Goal: Task Accomplishment & Management: Manage account settings

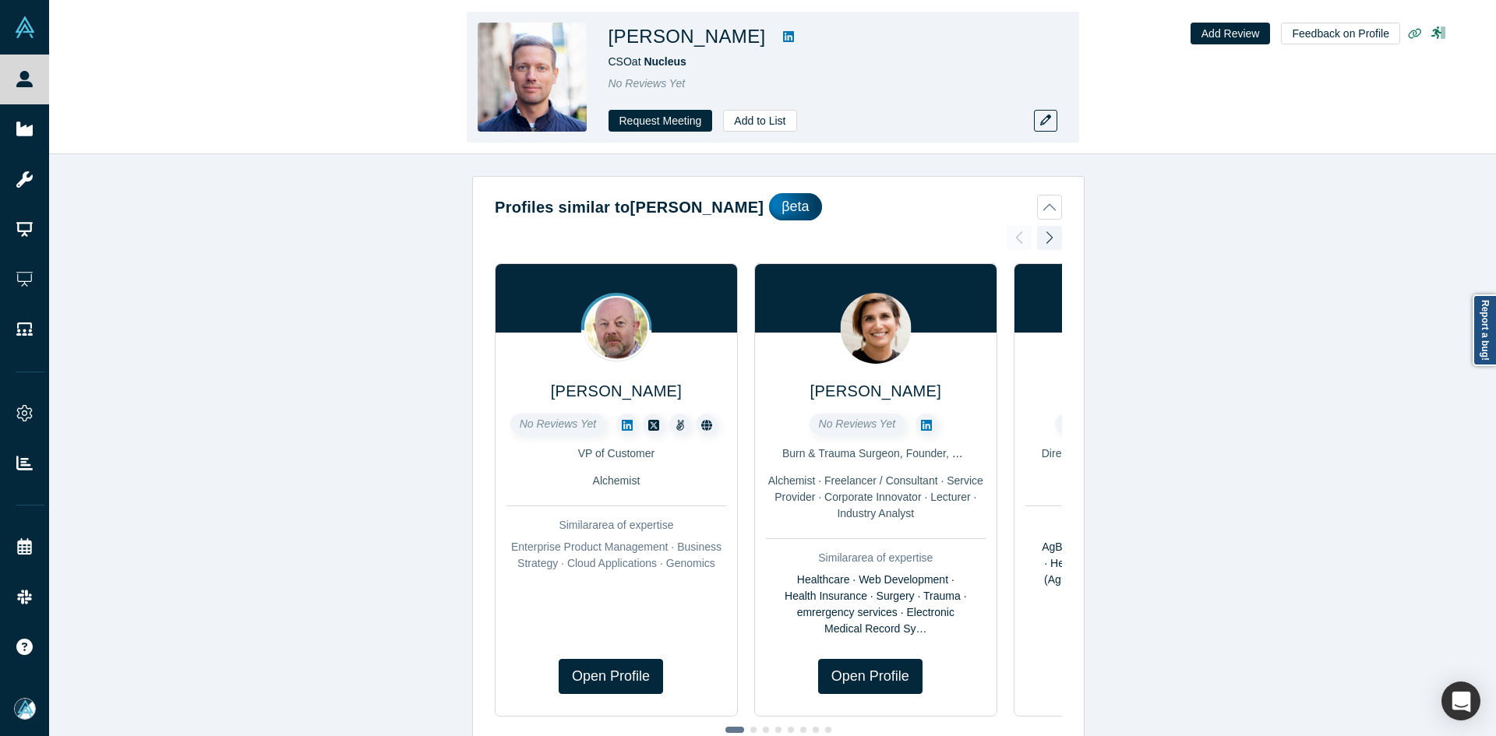
click at [783, 40] on icon at bounding box center [788, 36] width 11 height 12
copy h1 "[PERSON_NAME]"
drag, startPoint x: 738, startPoint y: 43, endPoint x: 609, endPoint y: 43, distance: 128.5
click at [609, 43] on h1 "[PERSON_NAME]" at bounding box center [686, 37] width 157 height 28
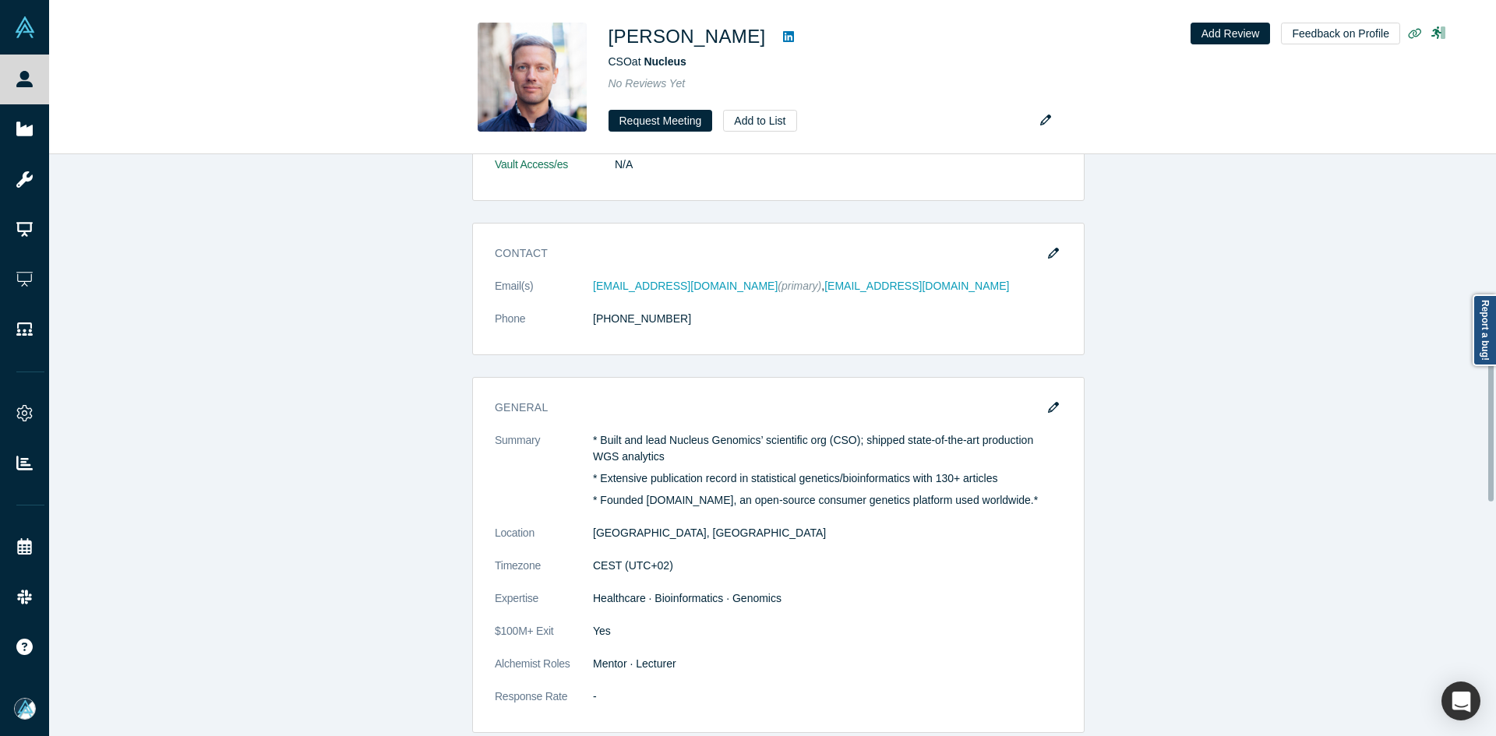
scroll to position [935, 0]
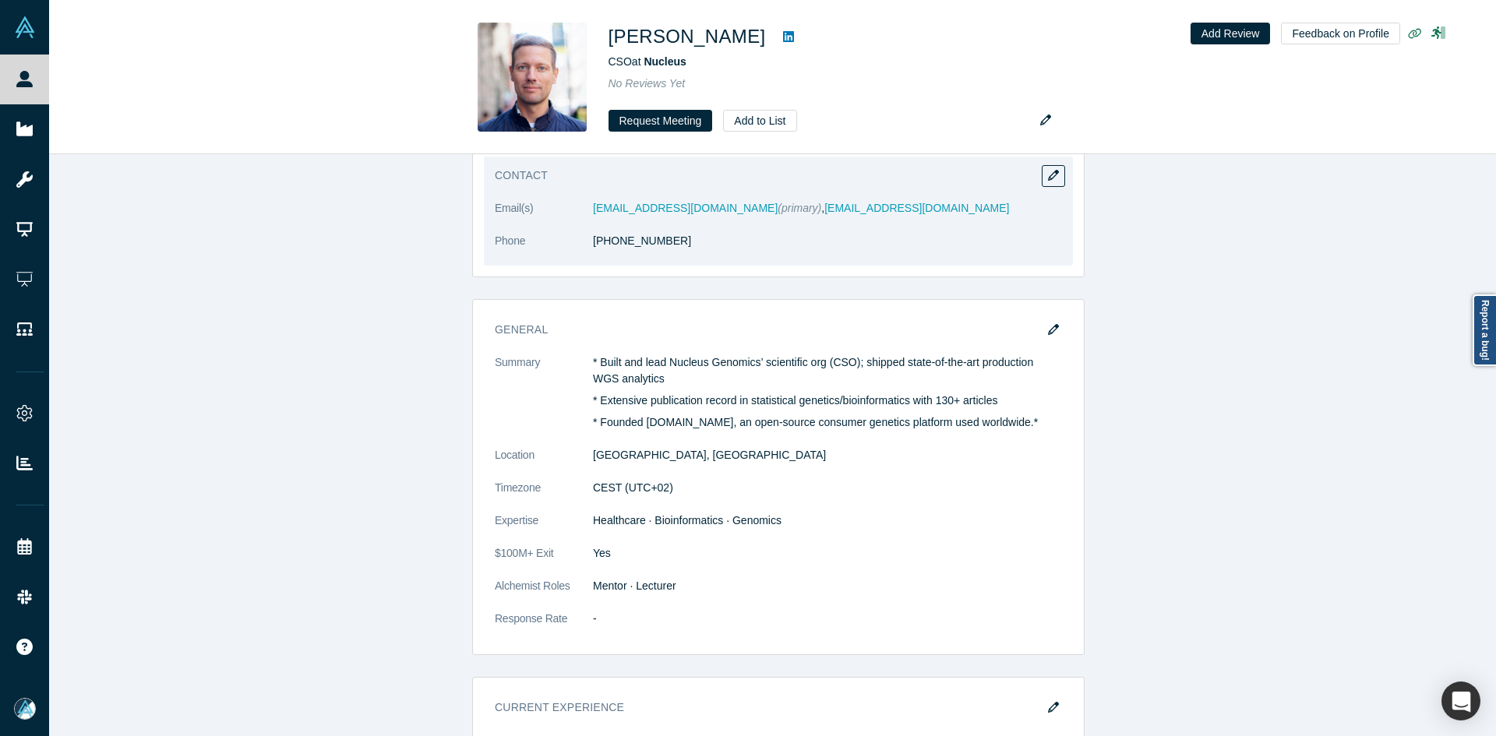
copy link "5 29 93 60 63"
drag, startPoint x: 617, startPoint y: 259, endPoint x: 601, endPoint y: 262, distance: 16.7
click at [601, 262] on dl "Email(s) [EMAIL_ADDRESS][DOMAIN_NAME] (primary) , [EMAIL_ADDRESS][DOMAIN_NAME] …" at bounding box center [778, 232] width 567 height 65
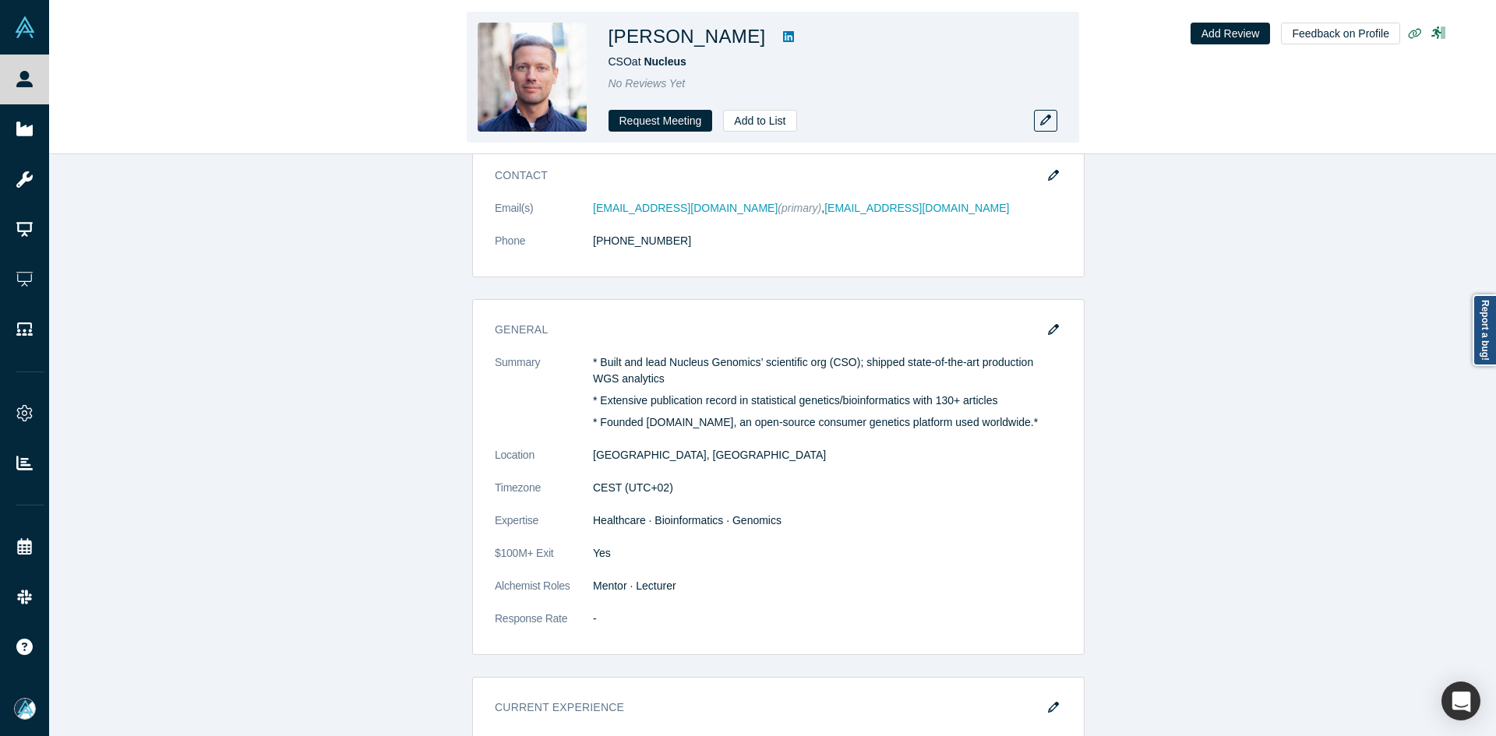
copy h1 "[PERSON_NAME]"
drag, startPoint x: 737, startPoint y: 43, endPoint x: 606, endPoint y: 41, distance: 130.9
click at [606, 41] on div "[PERSON_NAME] CSO at Nucleus No Reviews Yet Request Meeting Add to List" at bounding box center [773, 77] width 612 height 131
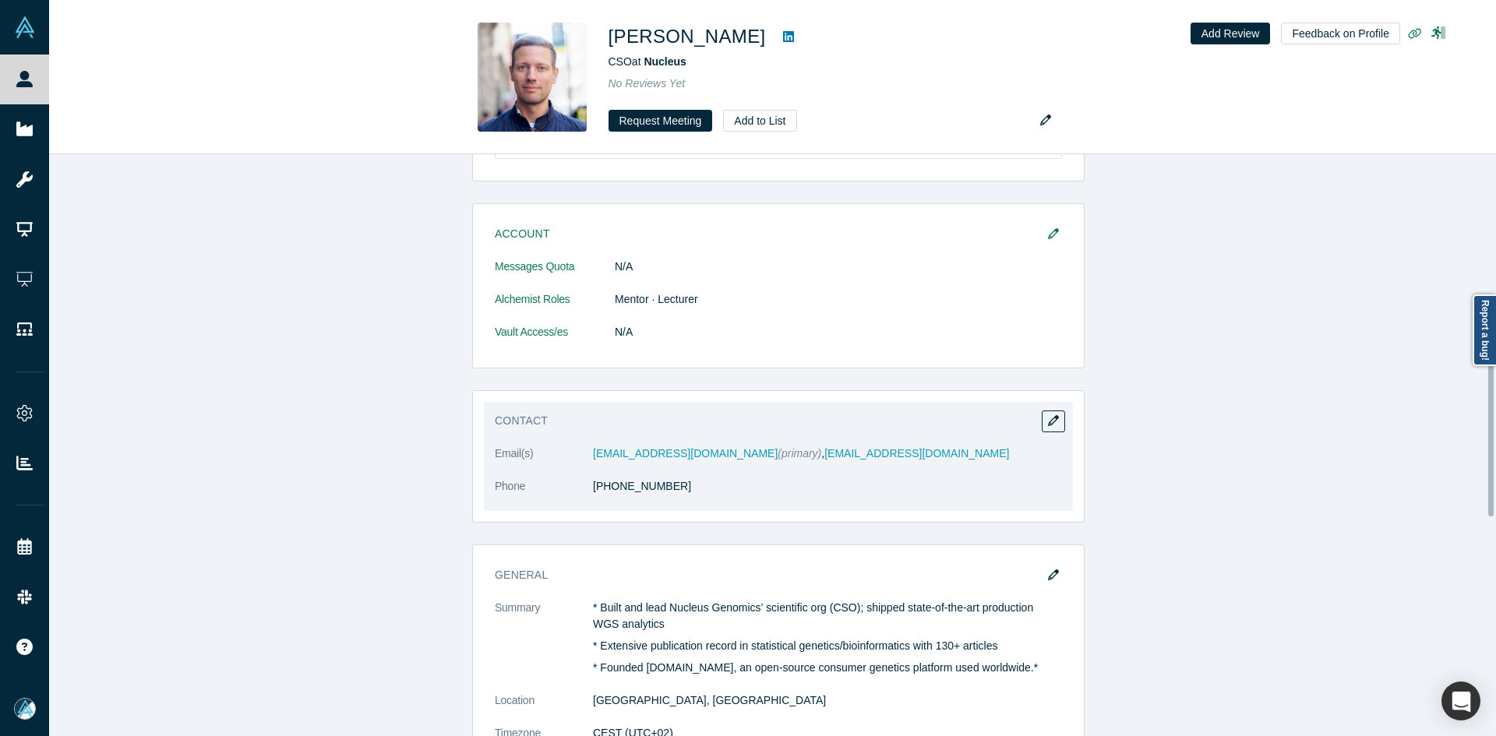
scroll to position [682, 0]
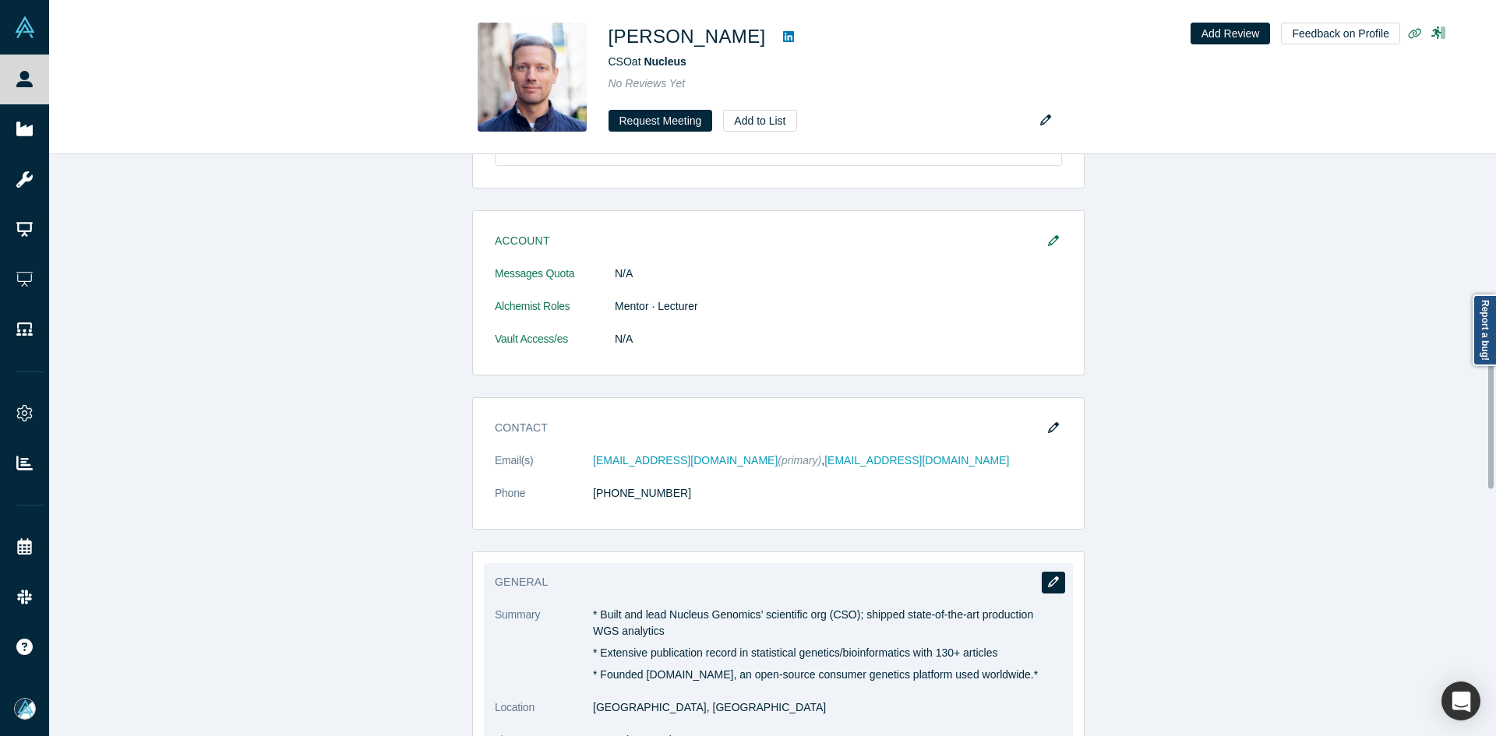
click at [1044, 590] on button "button" at bounding box center [1052, 583] width 23 height 22
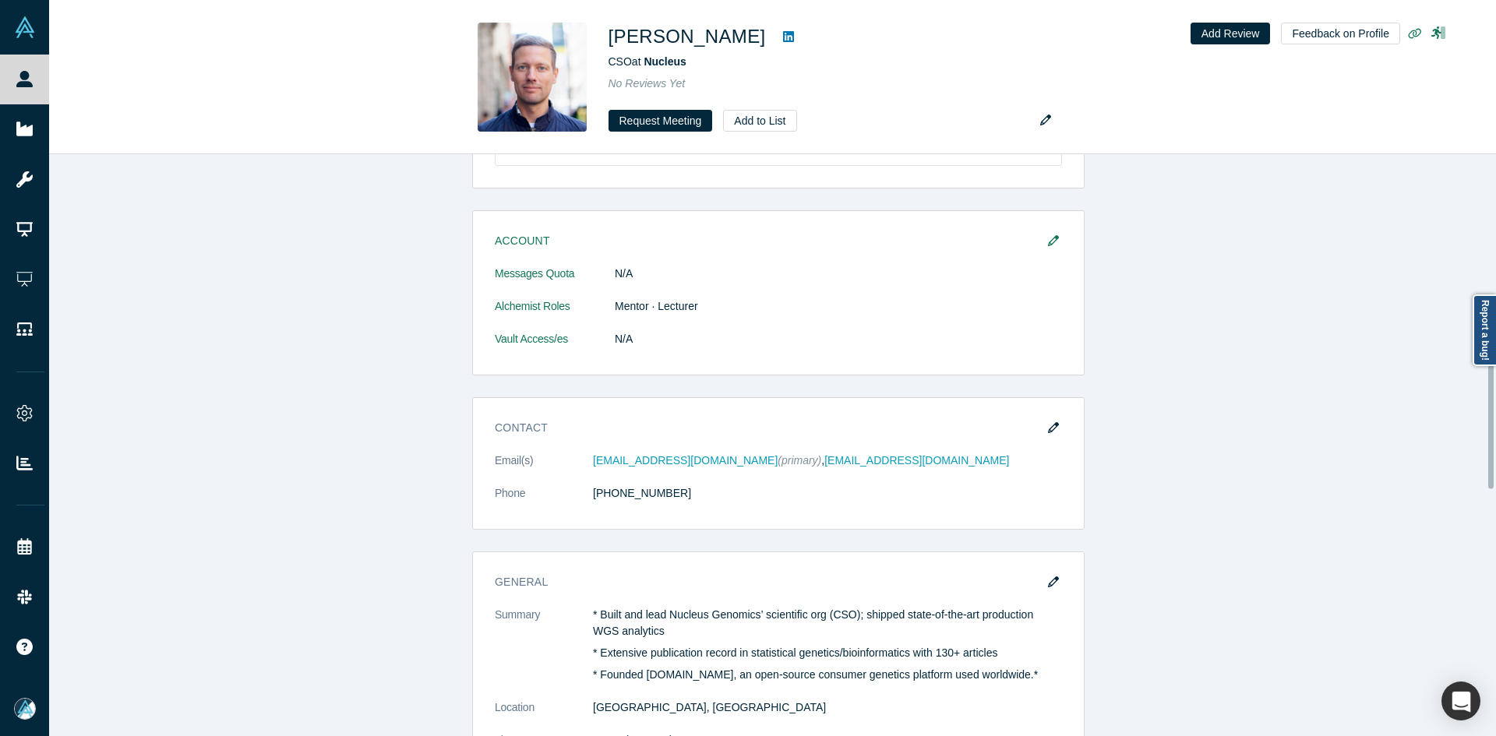
scroll to position [0, 0]
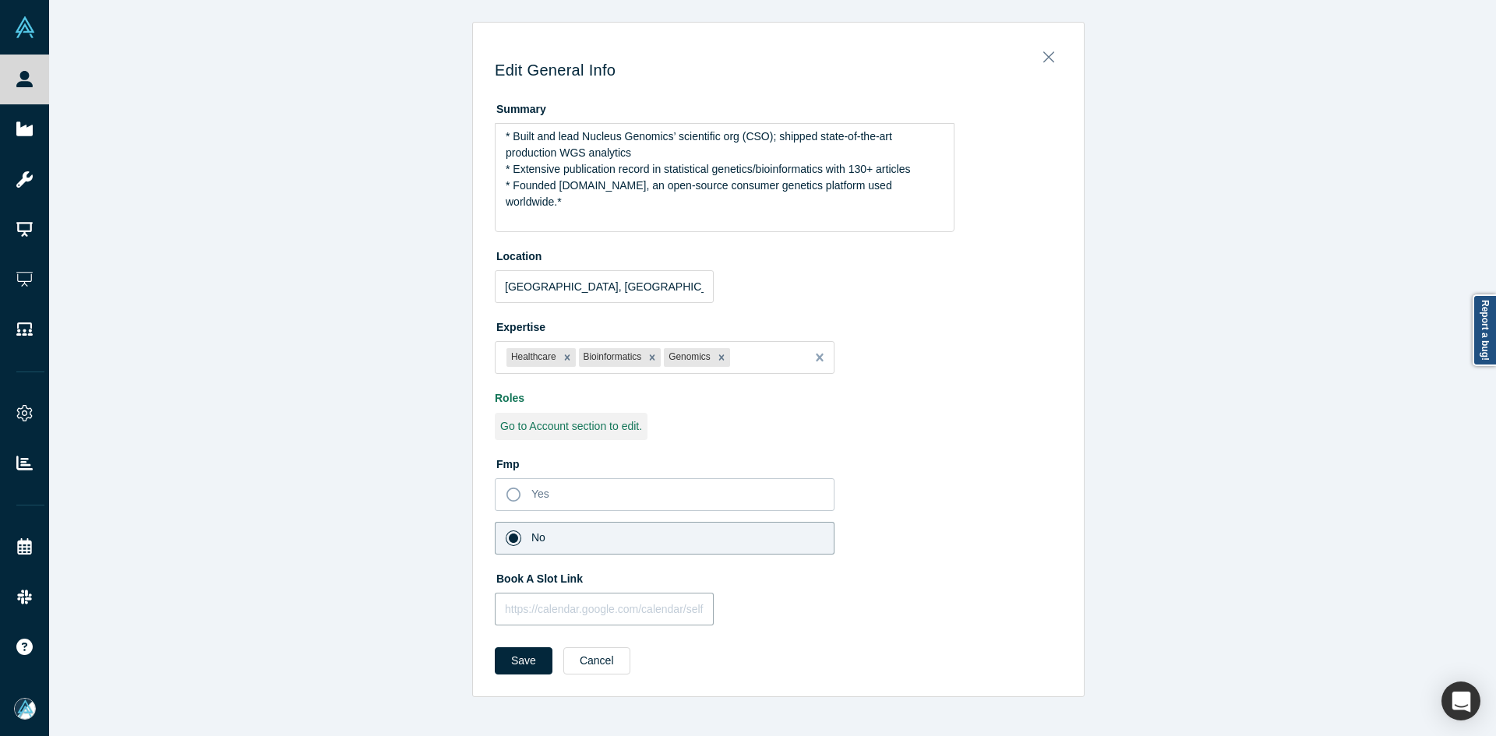
click at [629, 600] on input "text" at bounding box center [604, 609] width 219 height 33
paste input "[URL][DOMAIN_NAME]"
type input "[URL][DOMAIN_NAME]"
click at [516, 661] on button "Save" at bounding box center [524, 660] width 58 height 27
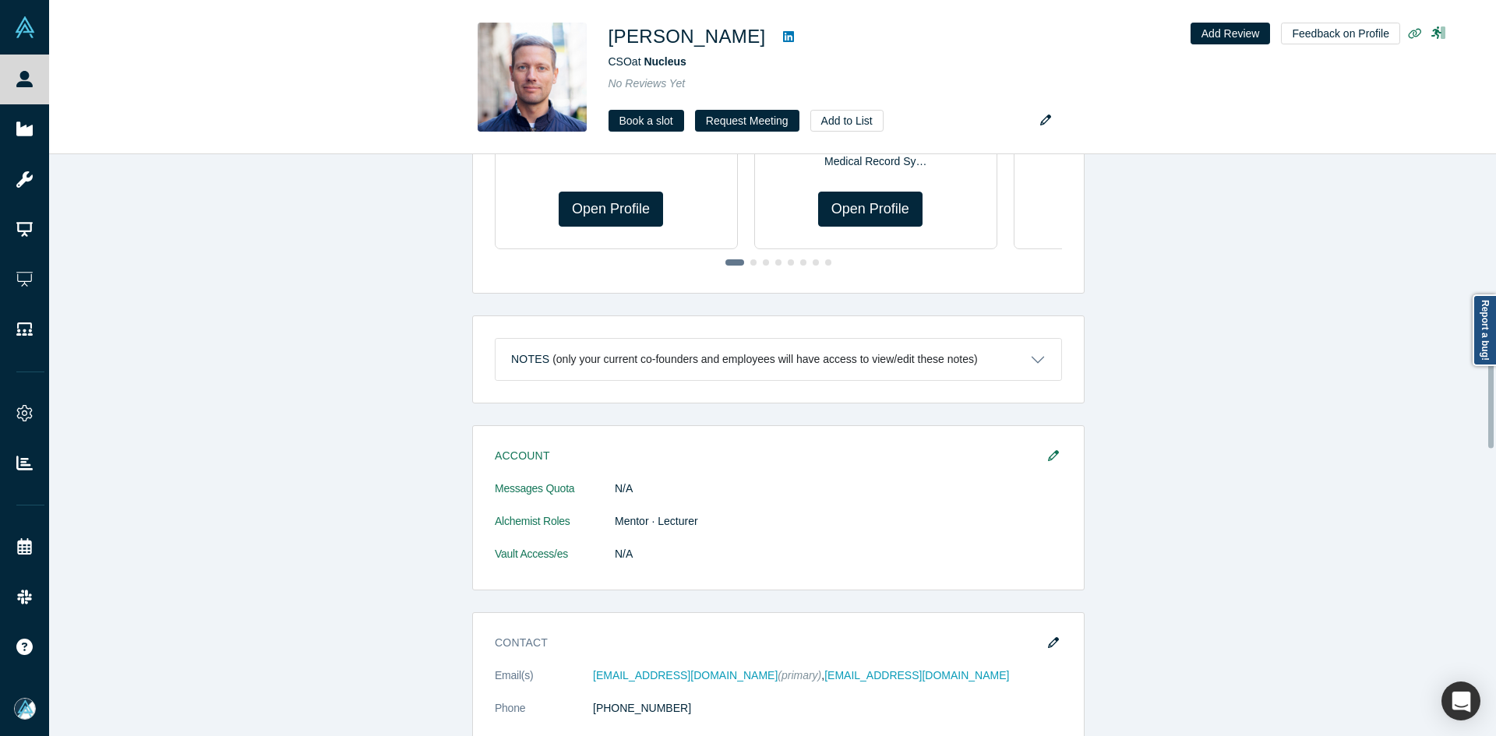
scroll to position [857, 0]
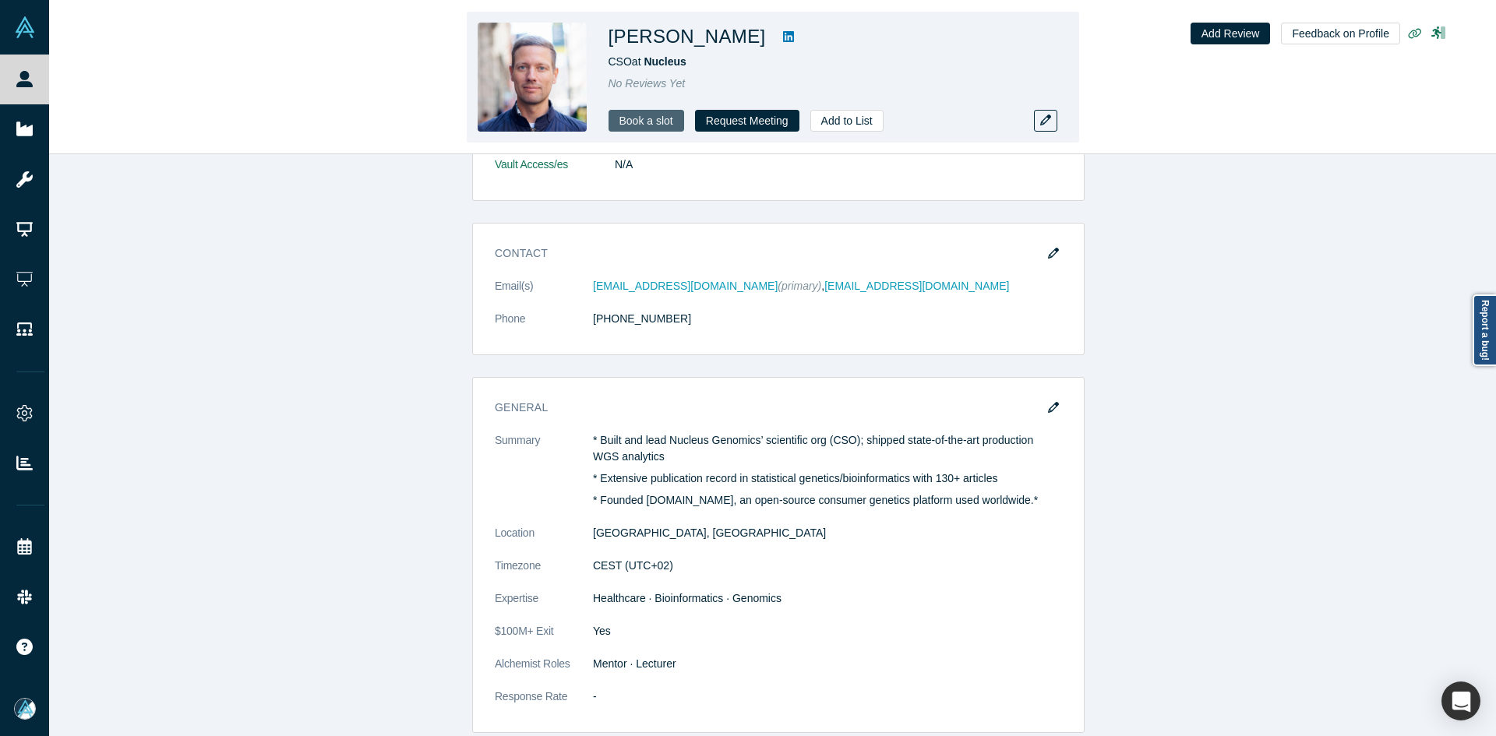
click at [632, 122] on link "Book a slot" at bounding box center [646, 121] width 76 height 22
